Goal: Information Seeking & Learning: Learn about a topic

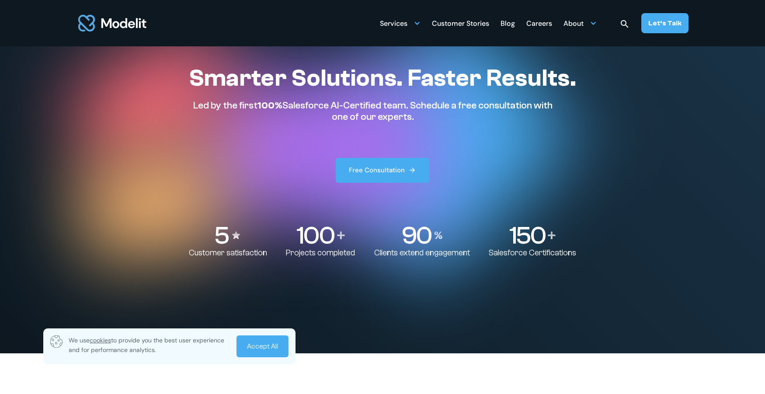
scroll to position [43, 0]
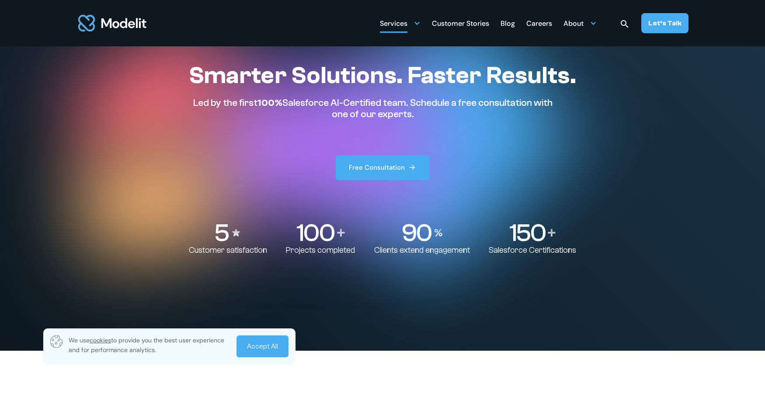
click at [420, 25] on div at bounding box center [417, 23] width 7 height 7
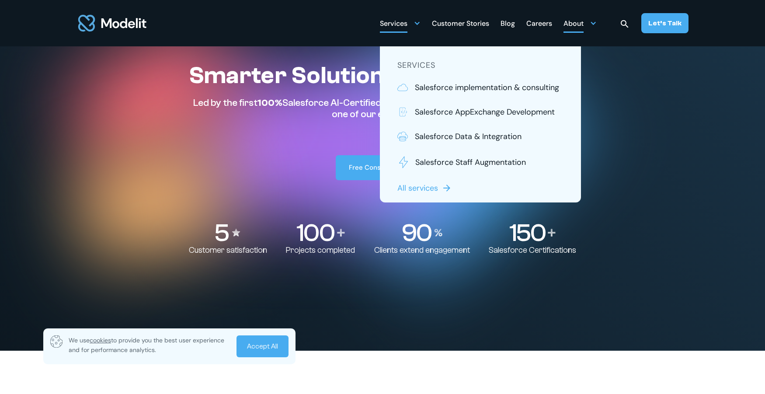
click at [579, 25] on div "About" at bounding box center [574, 24] width 20 height 17
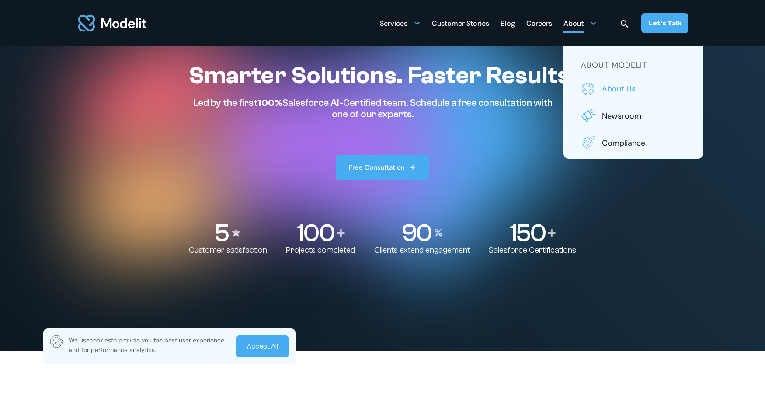
click at [612, 86] on p "About us" at bounding box center [644, 88] width 84 height 11
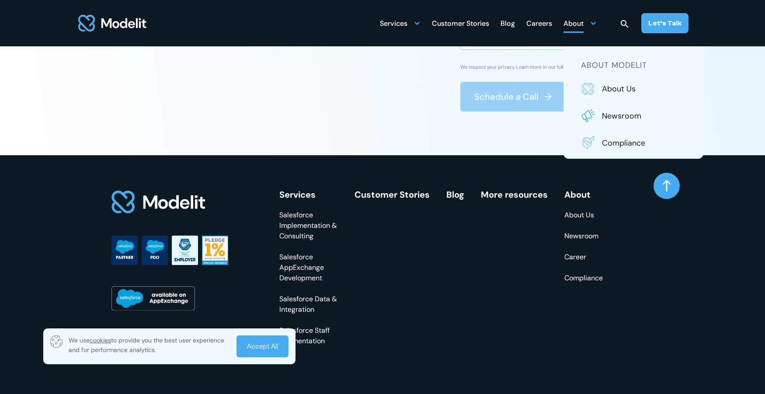
scroll to position [3412, 0]
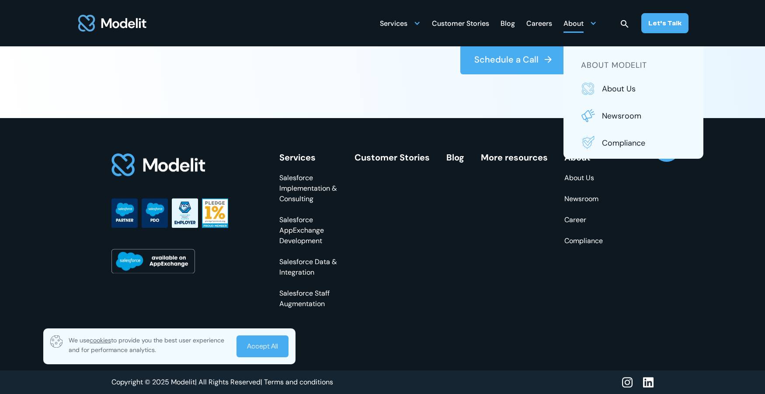
click at [638, 215] on div "Services Salesforce Implementation & Consulting Salesforce AppExchange Developm…" at bounding box center [382, 244] width 577 height 252
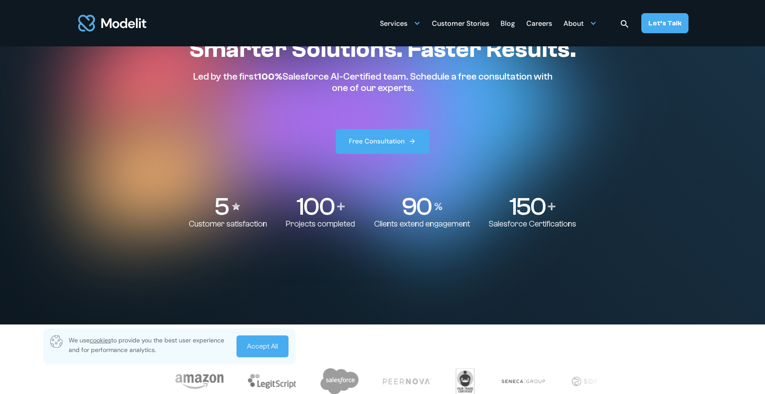
scroll to position [0, 0]
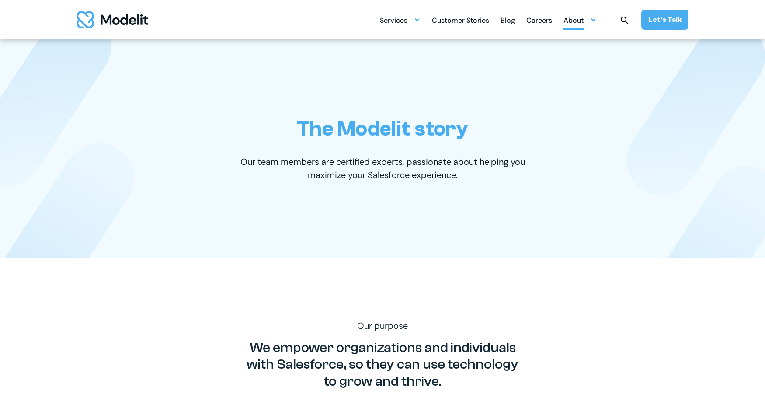
click at [595, 21] on div at bounding box center [593, 19] width 7 height 7
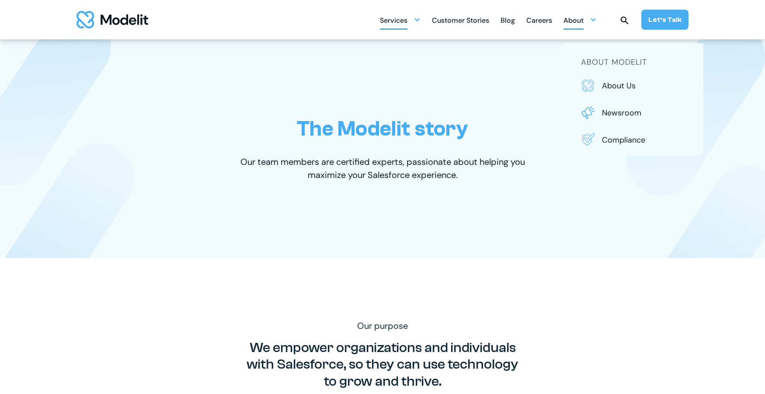
click at [403, 20] on div "Services" at bounding box center [394, 21] width 28 height 17
